Goal: Task Accomplishment & Management: Manage account settings

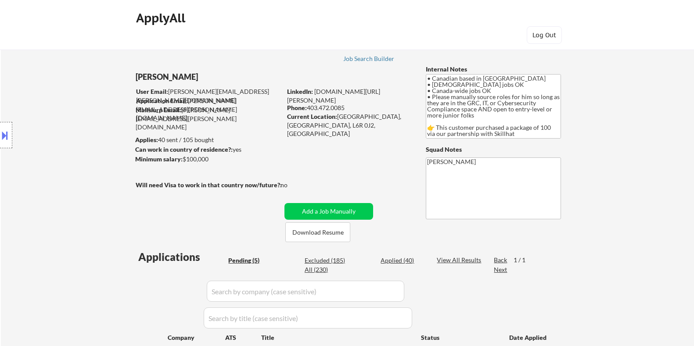
select select ""pending""
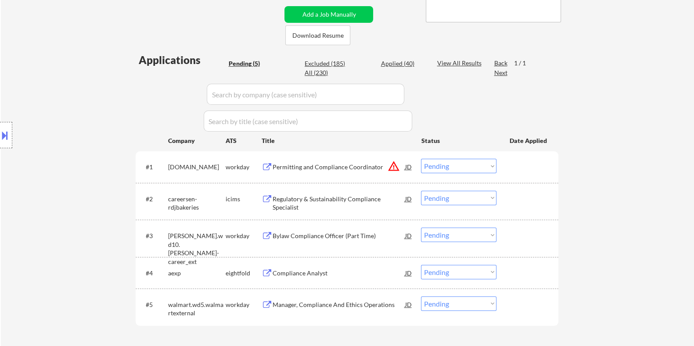
scroll to position [274, 0]
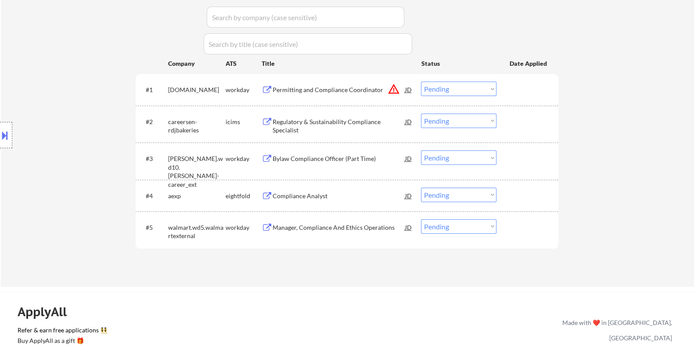
click at [308, 90] on div "Permitting and Compliance Coordinator" at bounding box center [338, 90] width 133 height 9
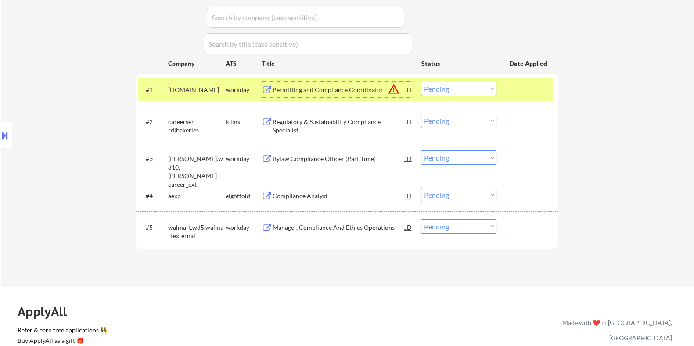
click at [464, 87] on select "Choose an option... Pending Applied Excluded (Questions) Excluded (Expired) Exc…" at bounding box center [459, 89] width 76 height 14
click at [421, 82] on select "Choose an option... Pending Applied Excluded (Questions) Excluded (Expired) Exc…" at bounding box center [459, 89] width 76 height 14
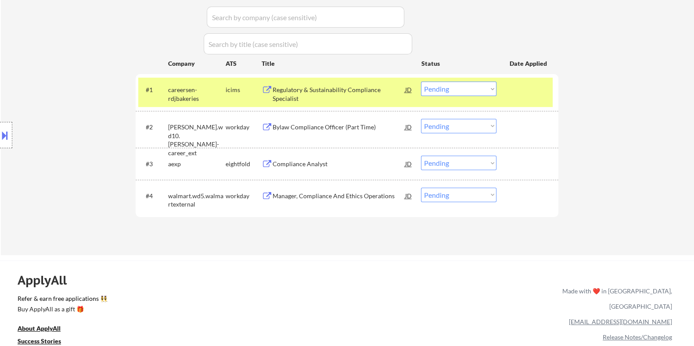
click at [298, 89] on div "Regulatory & Sustainability Compliance Specialist" at bounding box center [338, 94] width 133 height 17
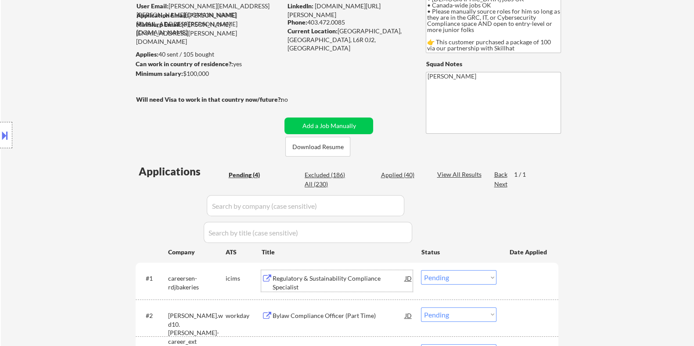
scroll to position [54, 0]
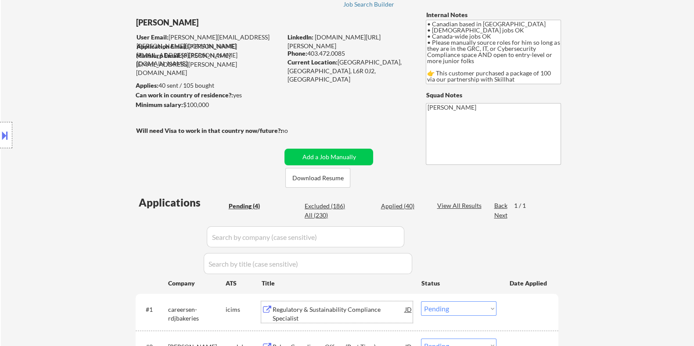
click at [8, 133] on button at bounding box center [5, 135] width 10 height 14
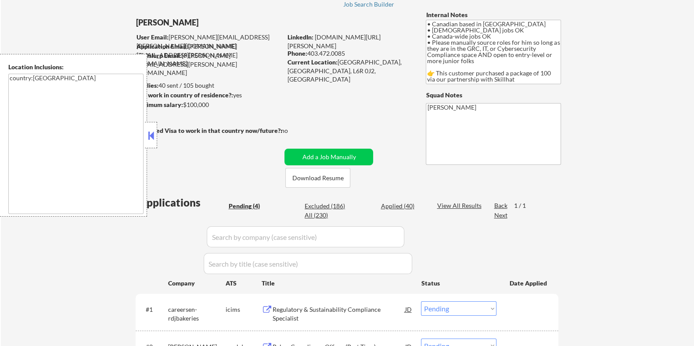
scroll to position [165, 0]
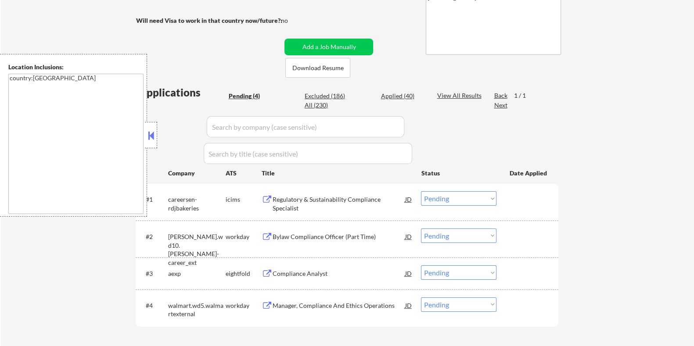
click at [473, 199] on select "Choose an option... Pending Applied Excluded (Questions) Excluded (Expired) Exc…" at bounding box center [459, 198] width 76 height 14
click at [421, 191] on select "Choose an option... Pending Applied Excluded (Questions) Excluded (Expired) Exc…" at bounding box center [459, 198] width 76 height 14
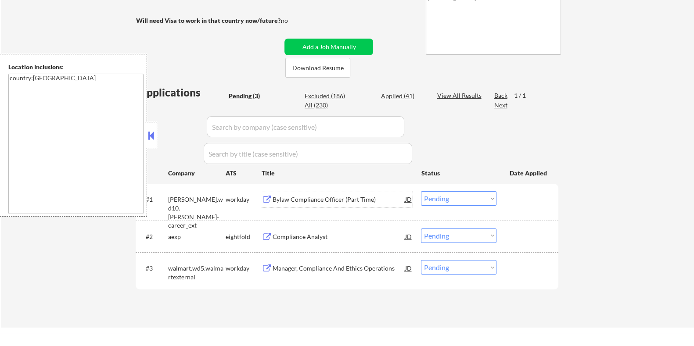
click at [302, 206] on div "Bylaw Compliance Officer (Part Time)" at bounding box center [338, 199] width 133 height 16
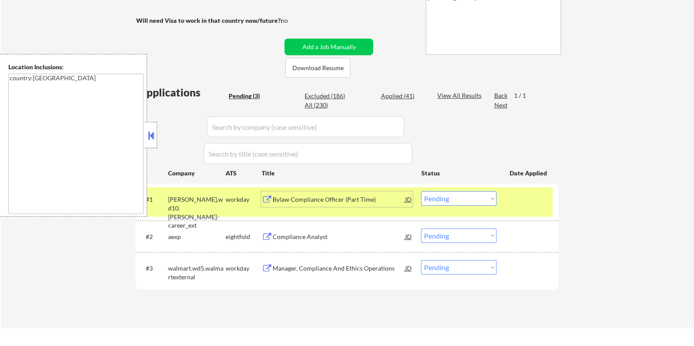
click at [443, 202] on select "Choose an option... Pending Applied Excluded (Questions) Excluded (Expired) Exc…" at bounding box center [459, 198] width 76 height 14
click at [421, 191] on select "Choose an option... Pending Applied Excluded (Questions) Excluded (Expired) Exc…" at bounding box center [459, 198] width 76 height 14
select select ""pending""
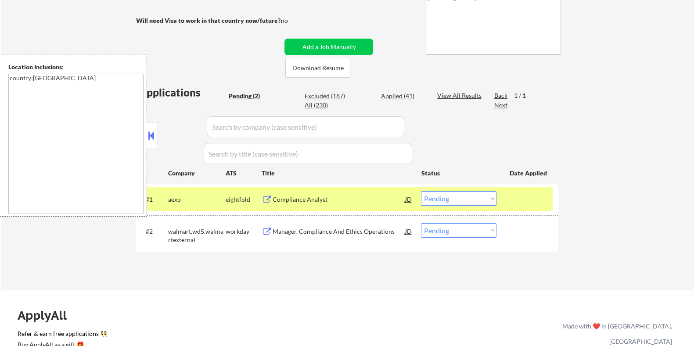
click at [312, 231] on div "Manager, Compliance And Ethics Operations" at bounding box center [338, 231] width 133 height 9
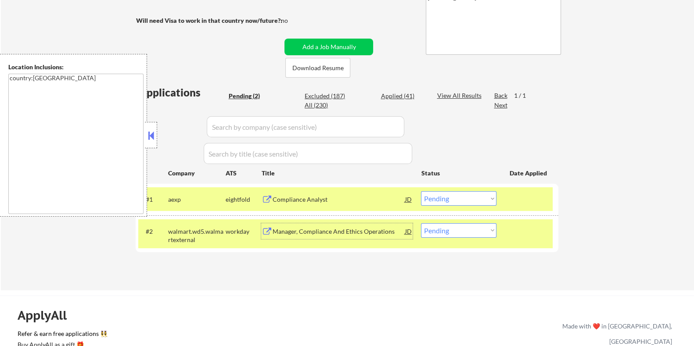
click at [476, 228] on select "Choose an option... Pending Applied Excluded (Questions) Excluded (Expired) Exc…" at bounding box center [459, 230] width 76 height 14
select select ""excluded""
click at [421, 223] on select "Choose an option... Pending Applied Excluded (Questions) Excluded (Expired) Exc…" at bounding box center [459, 230] width 76 height 14
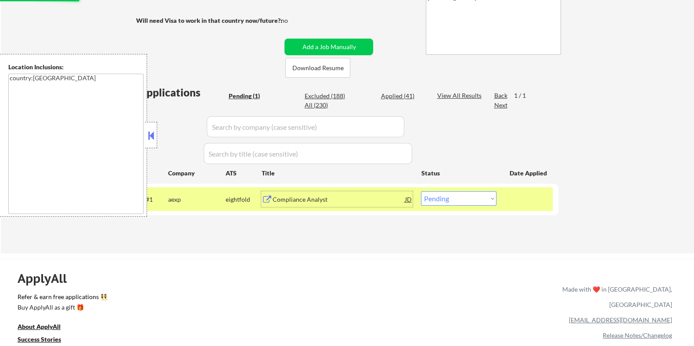
click at [324, 198] on div "Compliance Analyst" at bounding box center [338, 199] width 133 height 9
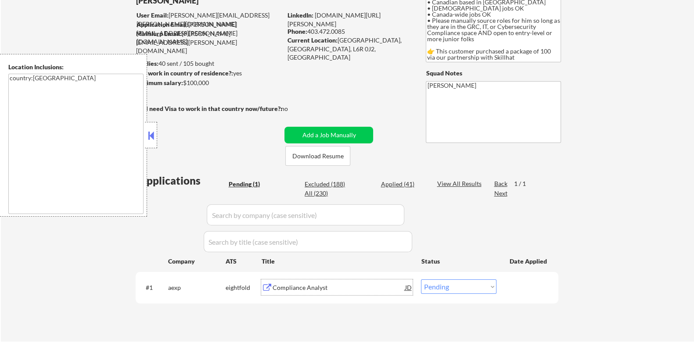
scroll to position [109, 0]
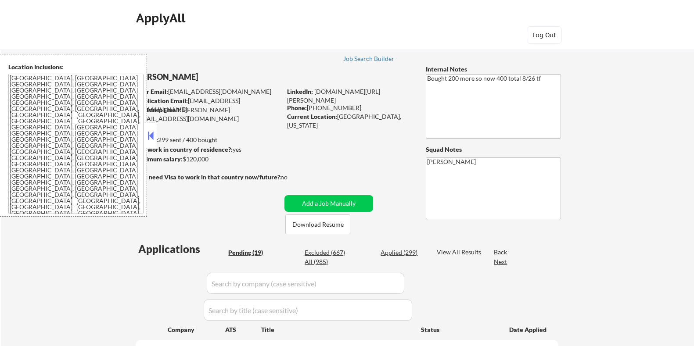
select select ""pending""
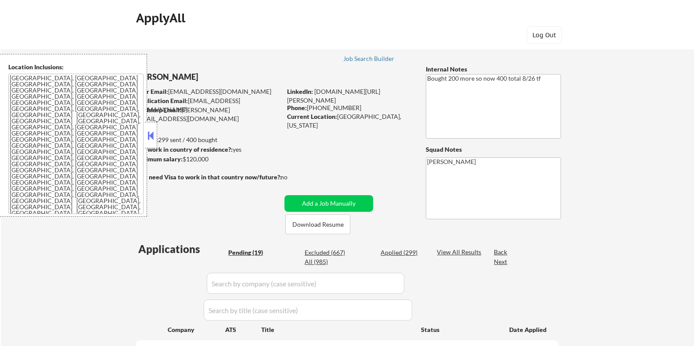
select select ""pending""
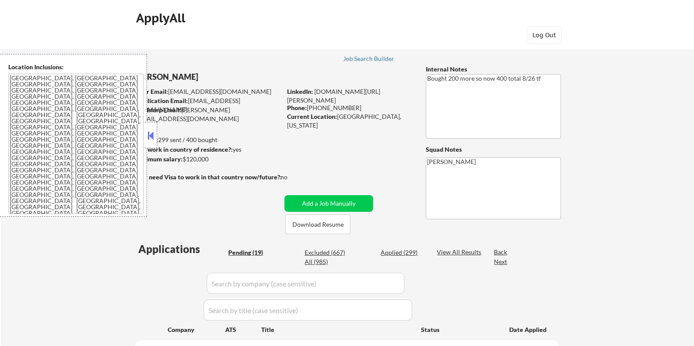
select select ""pending""
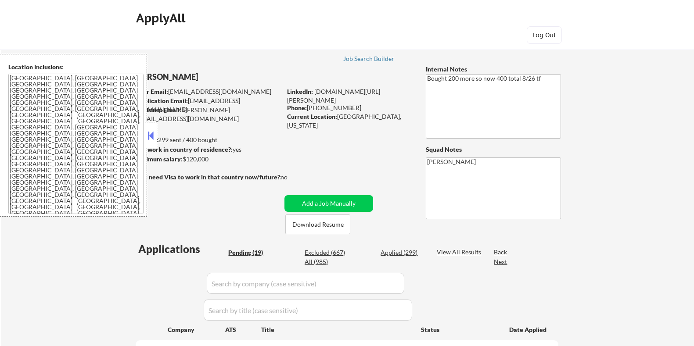
select select ""pending""
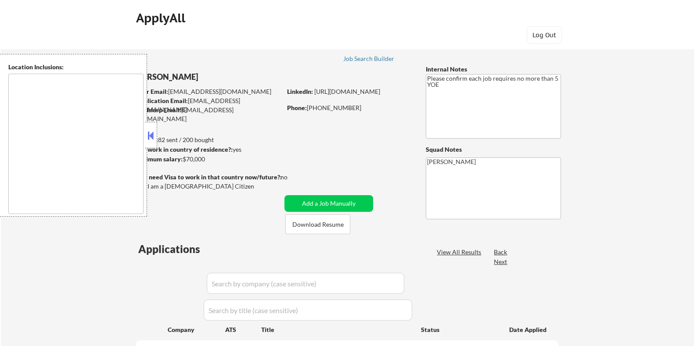
select select ""pending""
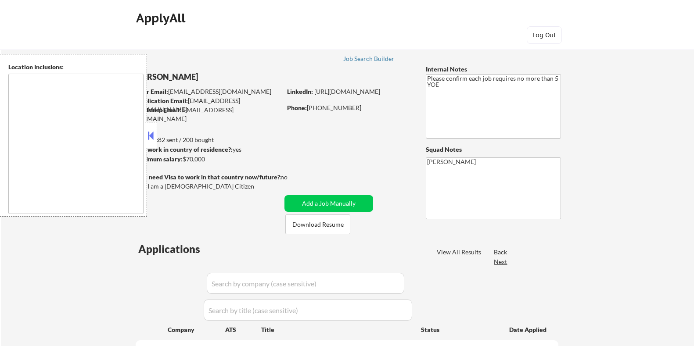
select select ""pending""
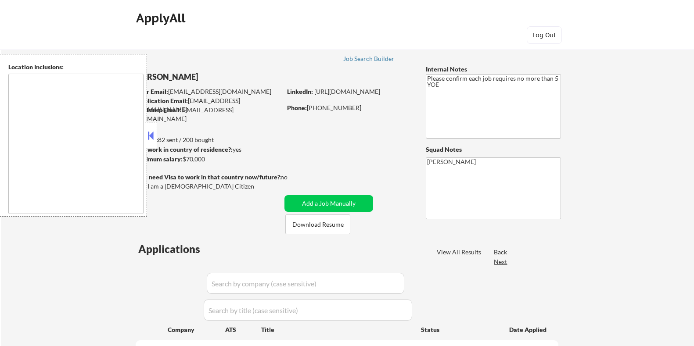
select select ""pending""
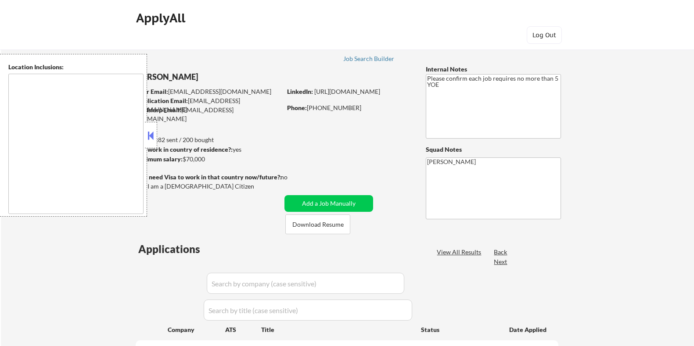
select select ""pending""
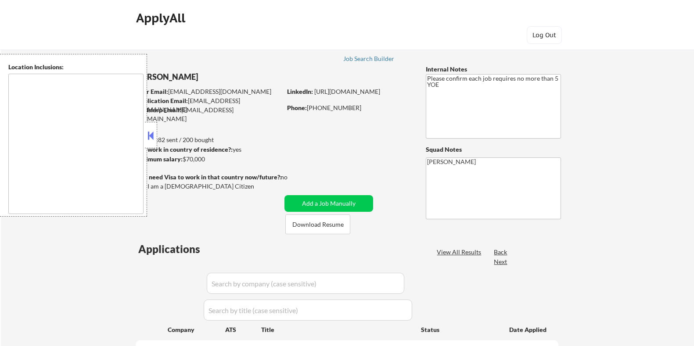
select select ""pending""
type textarea "[GEOGRAPHIC_DATA], [GEOGRAPHIC_DATA] [GEOGRAPHIC_DATA], [GEOGRAPHIC_DATA] [GEOG…"
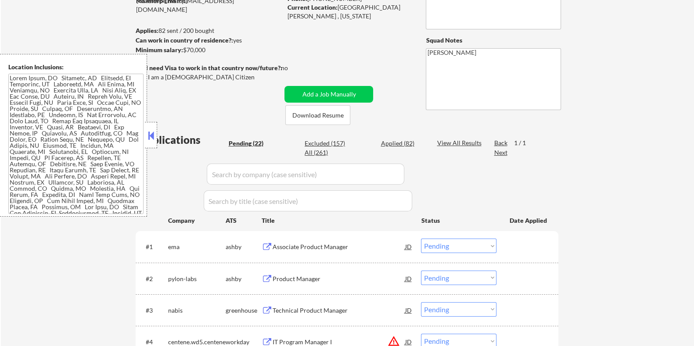
scroll to position [109, 0]
click at [323, 115] on button "Download Resume" at bounding box center [317, 115] width 65 height 20
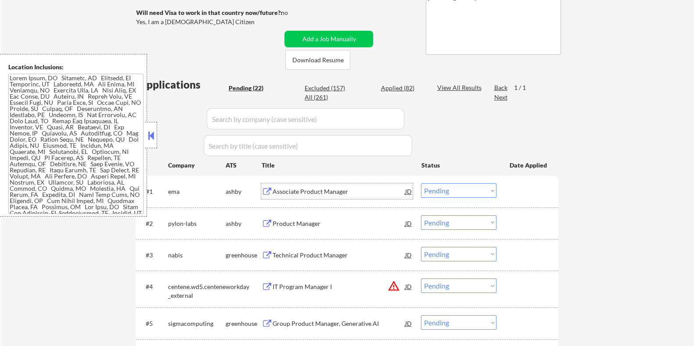
click at [325, 192] on div "Associate Product Manager" at bounding box center [338, 191] width 133 height 9
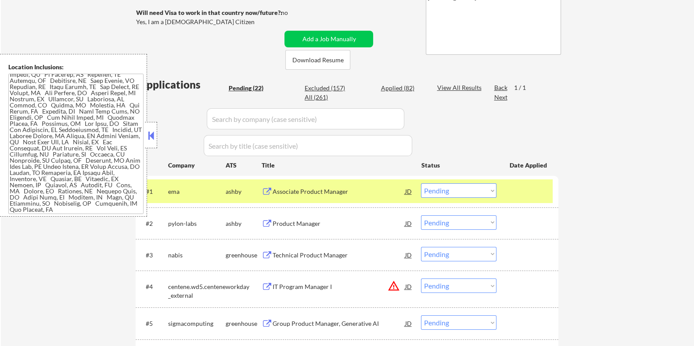
scroll to position [0, 0]
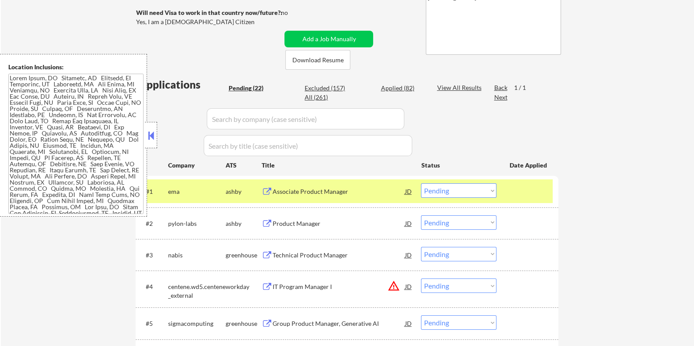
click at [151, 137] on button at bounding box center [151, 135] width 10 height 13
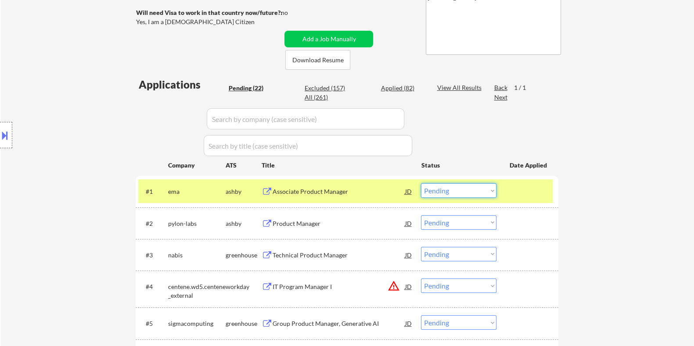
click at [461, 192] on select "Choose an option... Pending Applied Excluded (Questions) Excluded (Expired) Exc…" at bounding box center [459, 191] width 76 height 14
click at [421, 184] on select "Choose an option... Pending Applied Excluded (Questions) Excluded (Expired) Exc…" at bounding box center [459, 191] width 76 height 14
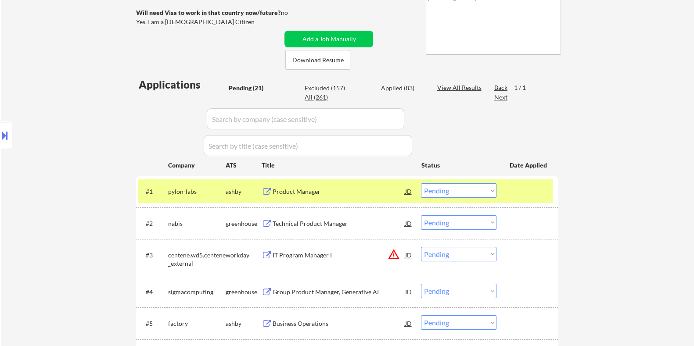
click at [317, 187] on div "Product Manager" at bounding box center [338, 191] width 133 height 9
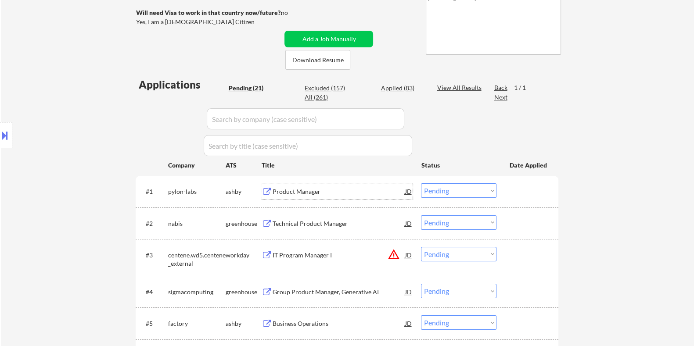
click at [9, 133] on button at bounding box center [5, 135] width 10 height 14
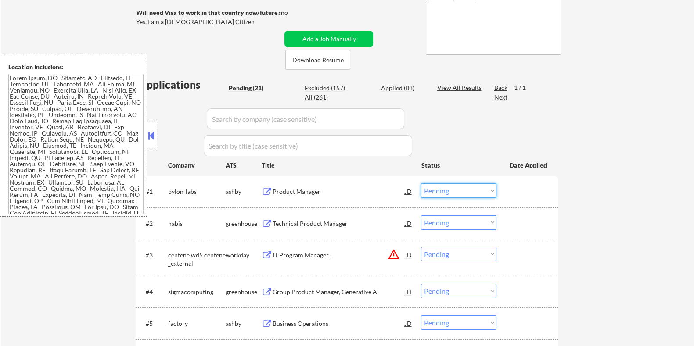
click at [457, 190] on select "Choose an option... Pending Applied Excluded (Questions) Excluded (Expired) Exc…" at bounding box center [459, 191] width 76 height 14
click at [421, 184] on select "Choose an option... Pending Applied Excluded (Questions) Excluded (Expired) Exc…" at bounding box center [459, 191] width 76 height 14
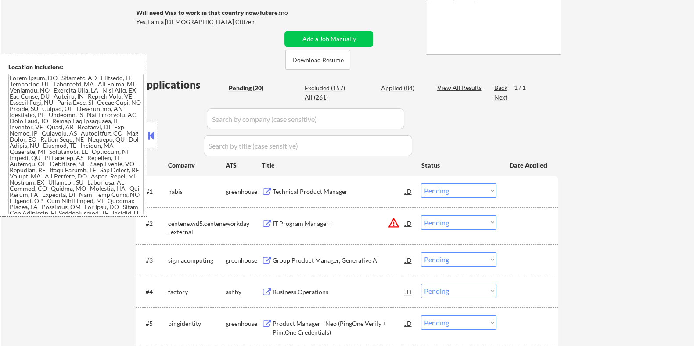
click at [332, 191] on div "Technical Product Manager" at bounding box center [338, 191] width 133 height 9
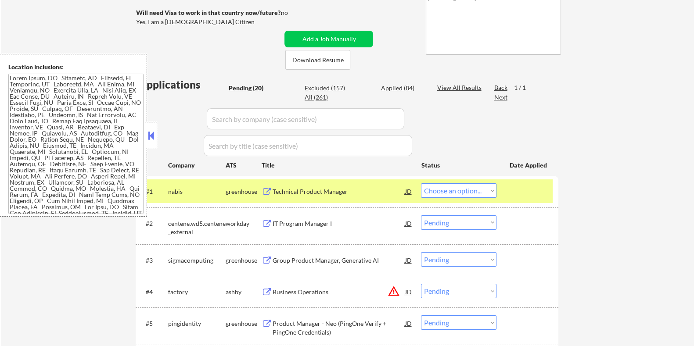
select select ""pending""
